Goal: Task Accomplishment & Management: Use online tool/utility

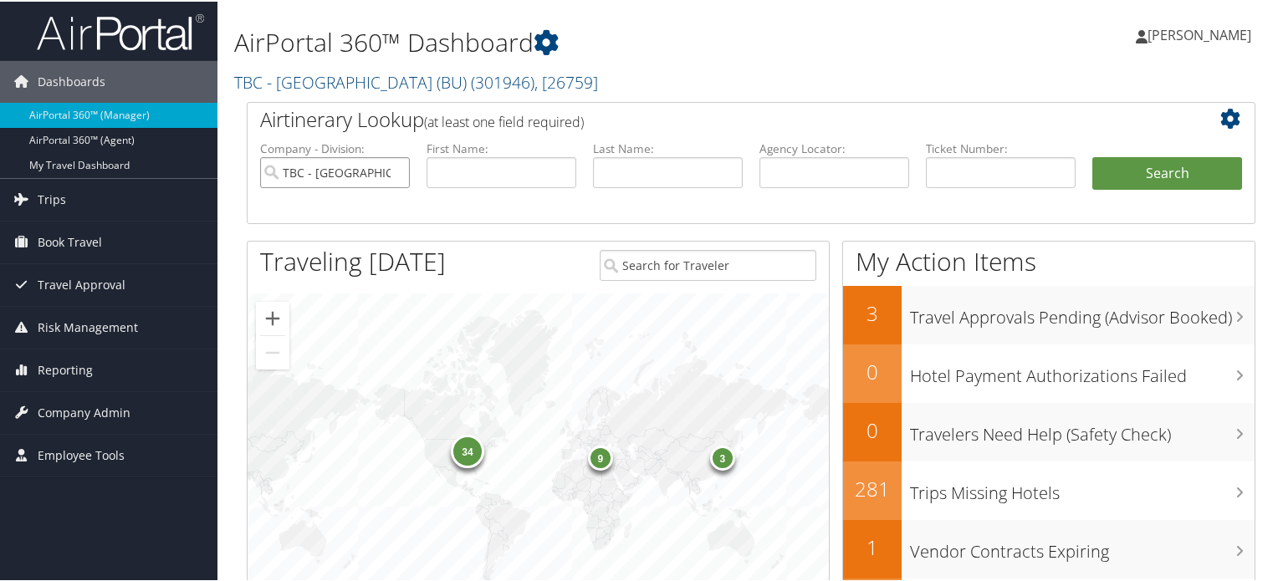
click at [397, 172] on input "TBC - Boston University (BU)" at bounding box center [335, 171] width 150 height 31
click at [826, 163] on input "text" at bounding box center [834, 171] width 150 height 31
paste input "DM6BZ4"
type input "DM6BZ4"
click at [1173, 164] on button "Search" at bounding box center [1167, 172] width 150 height 33
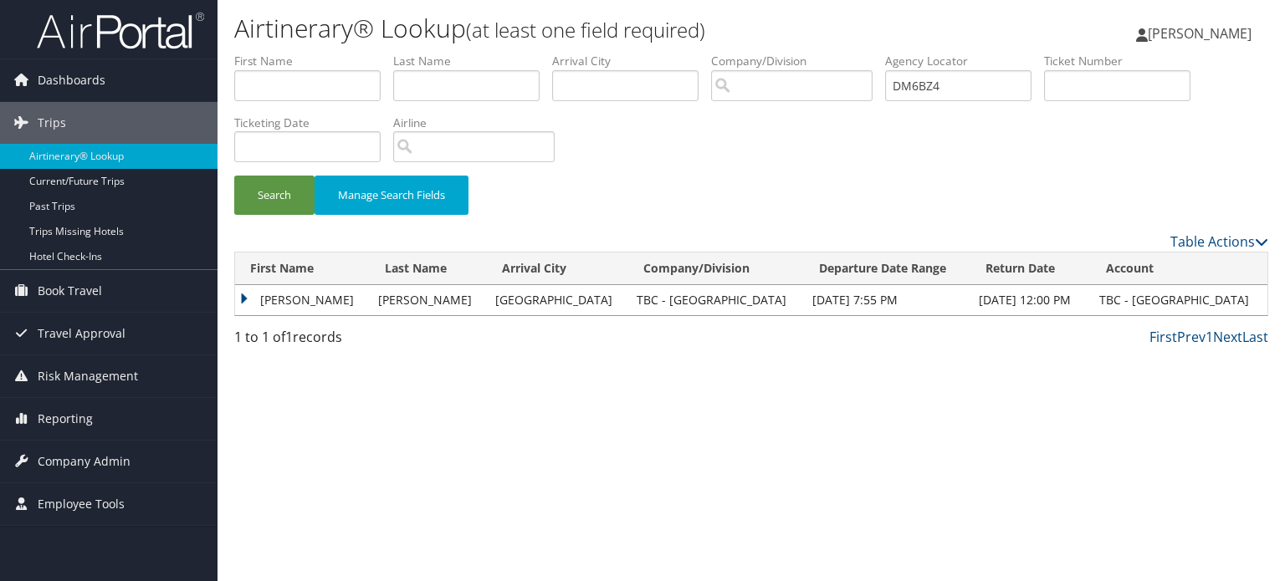
click at [304, 300] on td "JENNIFER NANCY LEE" at bounding box center [302, 300] width 135 height 30
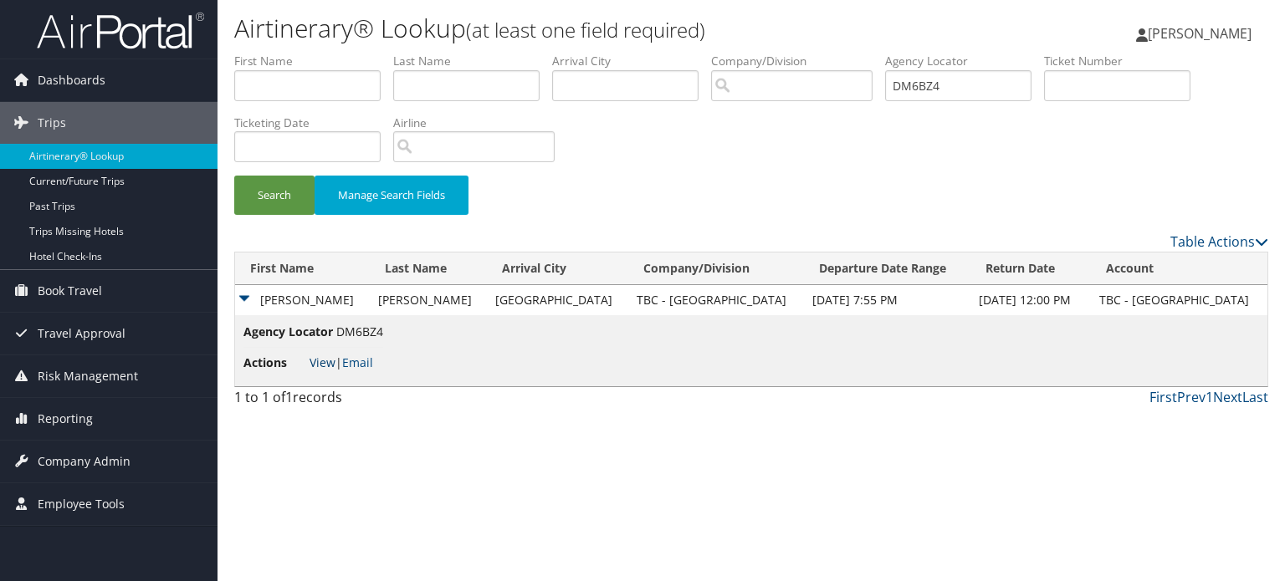
click at [334, 364] on span "View | Email" at bounding box center [341, 363] width 64 height 16
click at [324, 360] on link "View" at bounding box center [322, 363] width 26 height 16
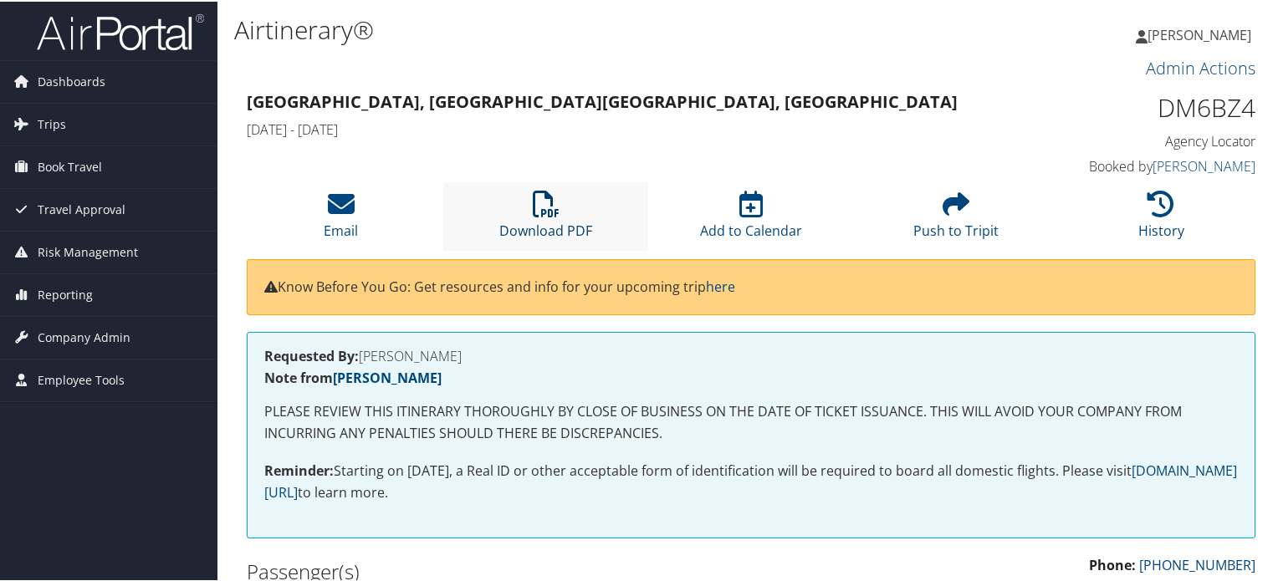
click at [534, 212] on icon at bounding box center [546, 202] width 27 height 27
